Goal: Transaction & Acquisition: Book appointment/travel/reservation

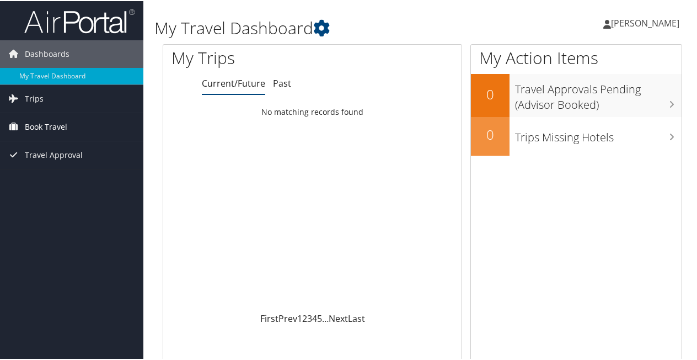
click at [47, 126] on span "Book Travel" at bounding box center [46, 126] width 42 height 28
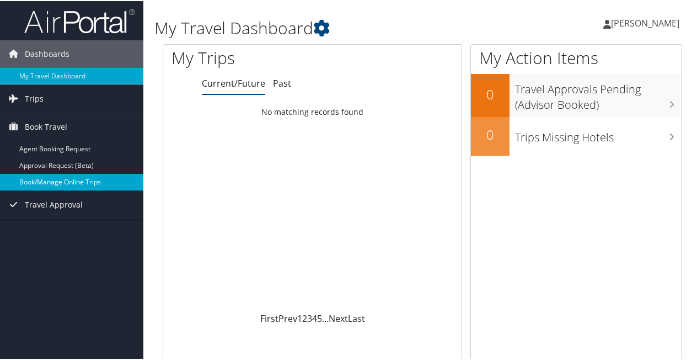
click at [47, 178] on link "Book/Manage Online Trips" at bounding box center [71, 181] width 143 height 17
